Goal: Check status: Check status

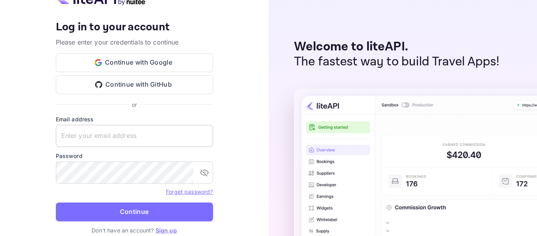
type input "[EMAIL_ADDRESS][DOMAIN_NAME]"
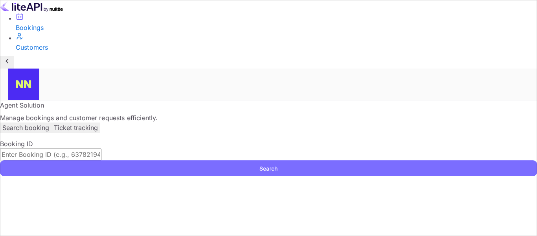
click at [101, 148] on input "text" at bounding box center [50, 154] width 101 height 12
paste input "1688893061628329"
type input "1688893061628329"
click at [147, 160] on button "Search" at bounding box center [268, 168] width 537 height 16
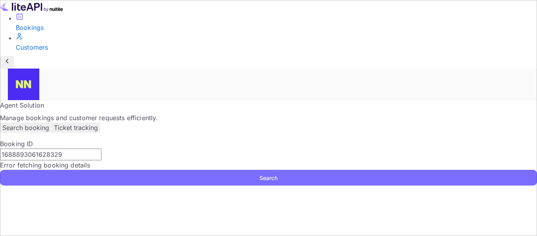
drag, startPoint x: 140, startPoint y: 126, endPoint x: 132, endPoint y: 125, distance: 7.9
click at [101, 148] on input "1688893061628329" at bounding box center [50, 154] width 101 height 12
click at [98, 123] on p "Ticket tracking" at bounding box center [76, 127] width 44 height 9
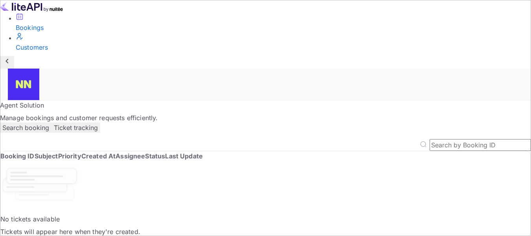
click at [446, 139] on input "text" at bounding box center [480, 145] width 101 height 12
paste input "1688893061628329"
click at [496, 139] on input "1688893061628329" at bounding box center [480, 145] width 101 height 12
type input "1688893061628329"
click at [39, 52] on div "Customers" at bounding box center [274, 46] width 516 height 9
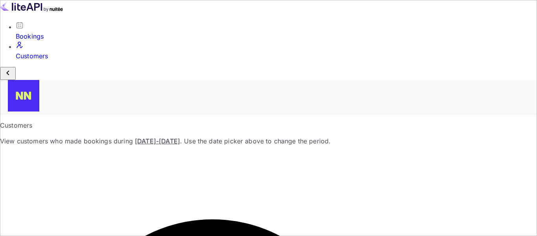
paste input "1688893061628329"
type input "1688893061628329"
